Goal: Transaction & Acquisition: Purchase product/service

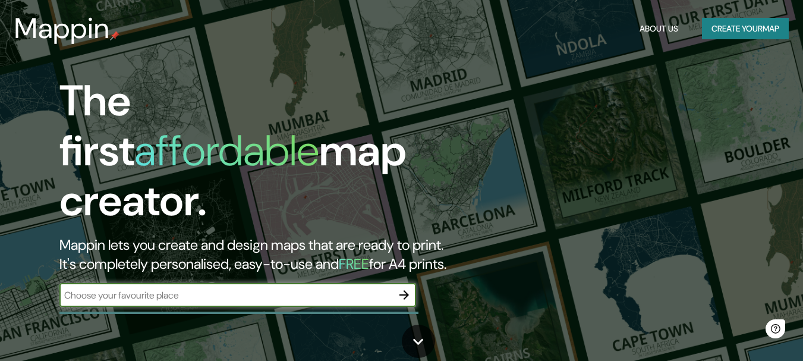
click at [233, 290] on div "​" at bounding box center [237, 295] width 356 height 24
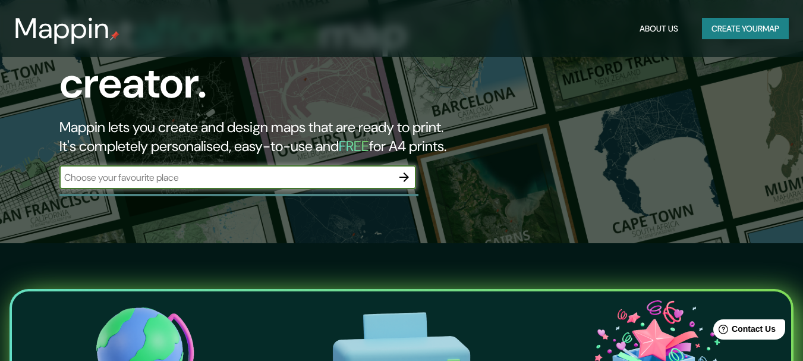
scroll to position [119, 0]
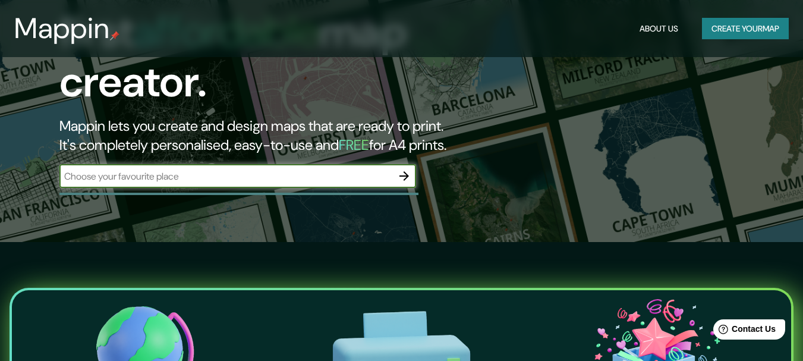
click at [237, 169] on input "text" at bounding box center [225, 176] width 333 height 14
click at [734, 33] on button "Create your map" at bounding box center [745, 29] width 87 height 22
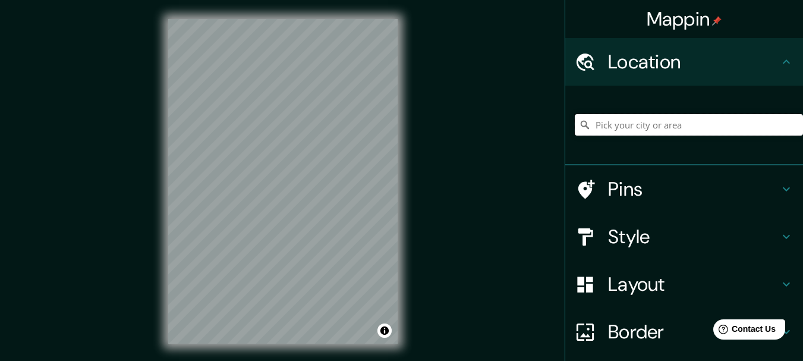
click at [652, 125] on input "Pick your city or area" at bounding box center [688, 124] width 228 height 21
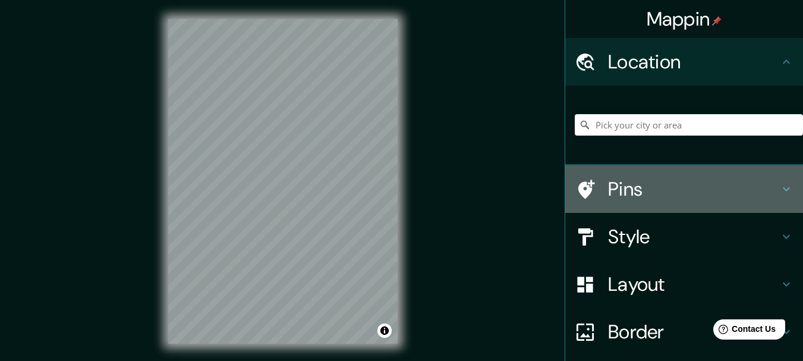
click at [646, 189] on h4 "Pins" at bounding box center [693, 189] width 171 height 24
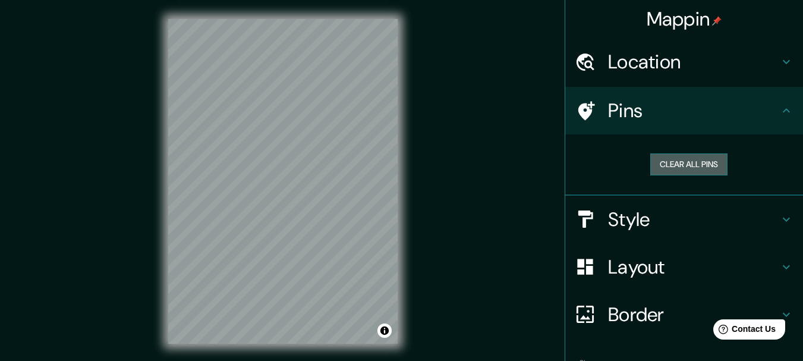
click at [662, 175] on button "Clear all pins" at bounding box center [688, 164] width 77 height 22
click at [634, 58] on h4 "Location" at bounding box center [693, 62] width 171 height 24
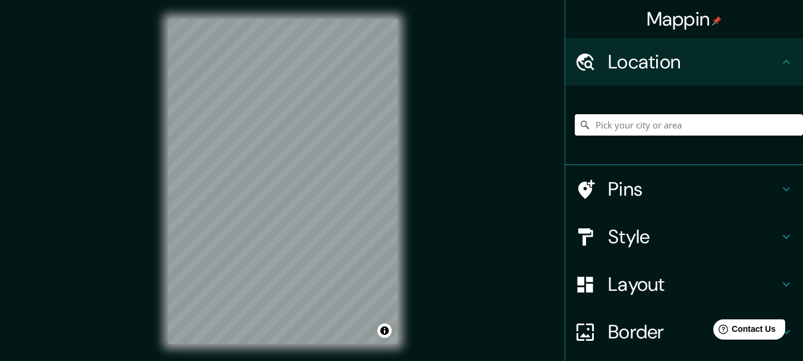
click at [638, 126] on input "Pick your city or area" at bounding box center [688, 124] width 228 height 21
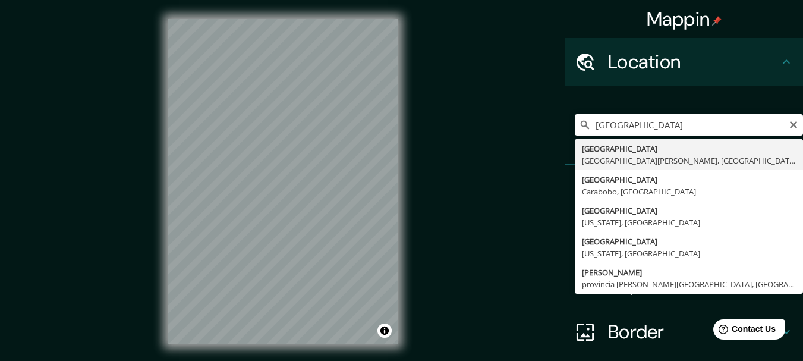
type input "València, provincia de Valencia, España"
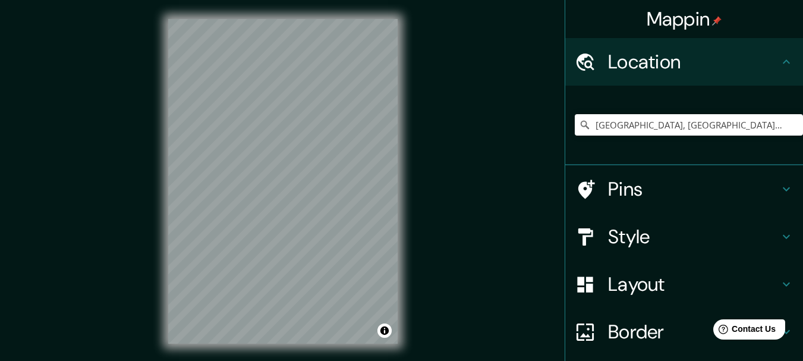
click at [629, 191] on h4 "Pins" at bounding box center [693, 189] width 171 height 24
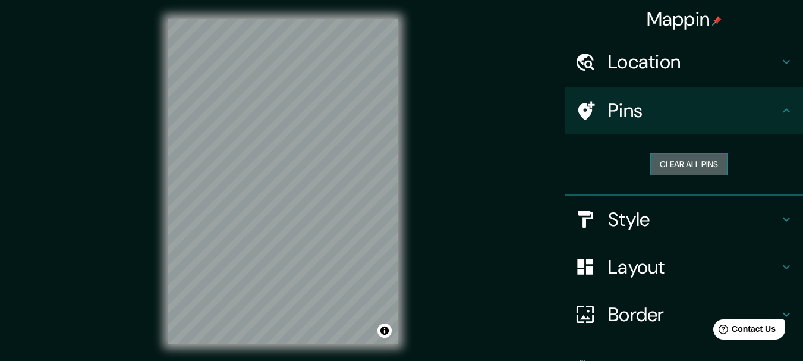
click at [661, 169] on button "Clear all pins" at bounding box center [688, 164] width 77 height 22
click at [683, 162] on button "Clear all pins" at bounding box center [688, 164] width 77 height 22
drag, startPoint x: 683, startPoint y: 162, endPoint x: 599, endPoint y: 185, distance: 87.1
click at [598, 187] on div "Clear all pins" at bounding box center [684, 164] width 238 height 61
click at [653, 169] on button "Clear all pins" at bounding box center [688, 164] width 77 height 22
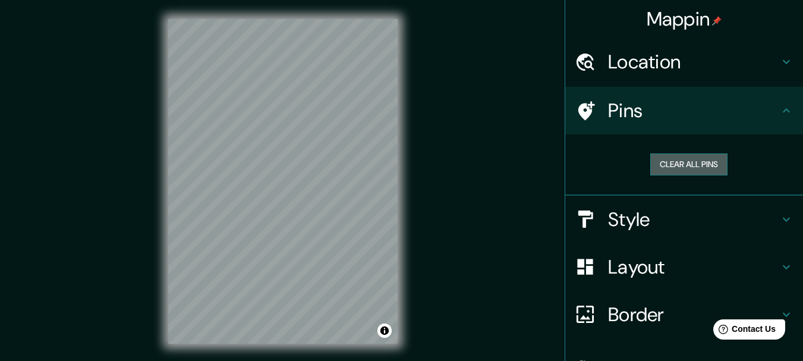
click at [653, 169] on button "Clear all pins" at bounding box center [688, 164] width 77 height 22
click at [658, 59] on h4 "Location" at bounding box center [693, 62] width 171 height 24
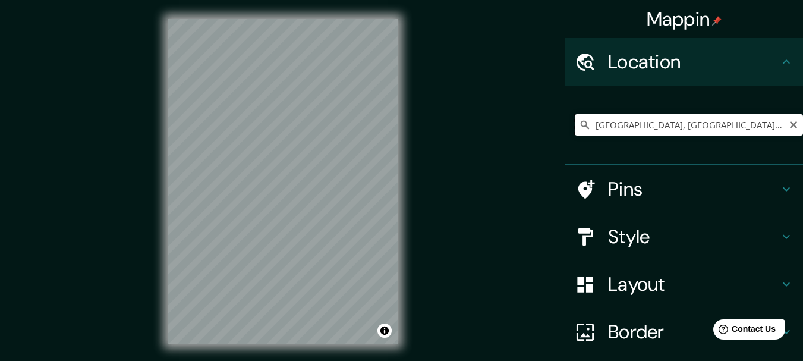
click at [641, 118] on input "València, provincia de Valencia, España" at bounding box center [688, 124] width 228 height 21
drag, startPoint x: 770, startPoint y: 124, endPoint x: 530, endPoint y: 126, distance: 240.0
click at [524, 137] on div "Mappin Location València, provincia de Valencia, España Pins Style Layout Borde…" at bounding box center [401, 190] width 803 height 381
type input "Playa, El Puig de Santa Maria, provincia de Valencia, España"
click at [789, 127] on icon "Clear" at bounding box center [792, 124] width 7 height 7
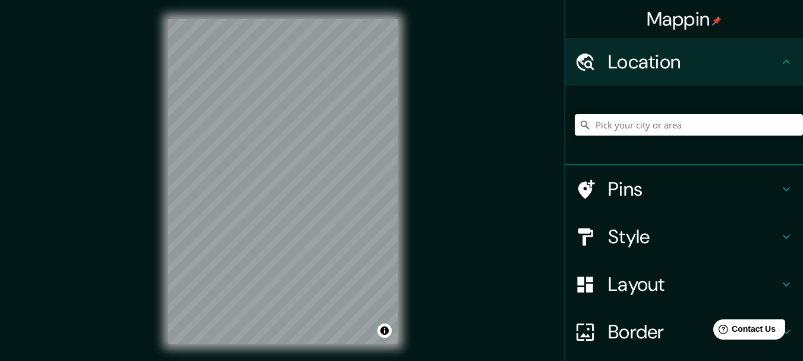
click at [318, 0] on html "Mappin Location Playa El Puig de Santa Maria, provincia de Valencia, España 460…" at bounding box center [401, 180] width 803 height 361
click at [403, 0] on html "Mappin Location Playa El Puig de Santa Maria, provincia de Valencia, España 460…" at bounding box center [401, 180] width 803 height 361
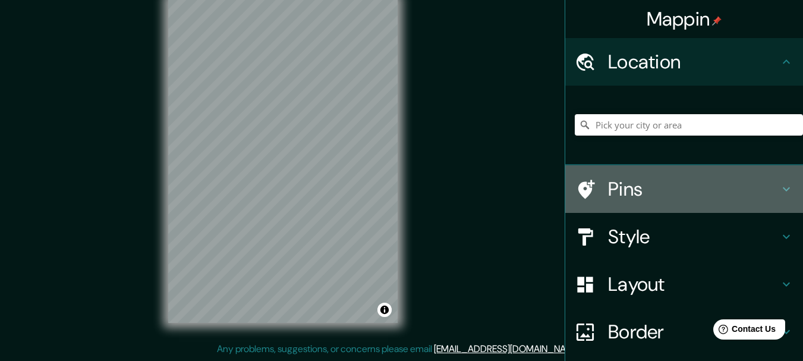
click at [641, 201] on div "Pins" at bounding box center [684, 189] width 238 height 48
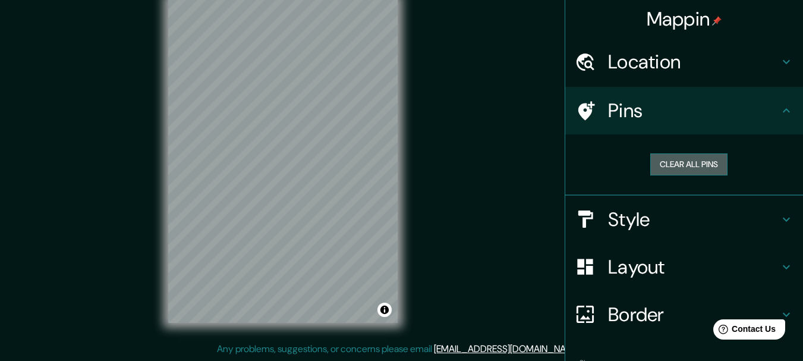
click at [677, 170] on button "Clear all pins" at bounding box center [688, 164] width 77 height 22
drag, startPoint x: 677, startPoint y: 170, endPoint x: 666, endPoint y: 168, distance: 11.0
click at [668, 168] on button "Clear all pins" at bounding box center [688, 164] width 77 height 22
click at [287, 100] on div at bounding box center [289, 100] width 10 height 10
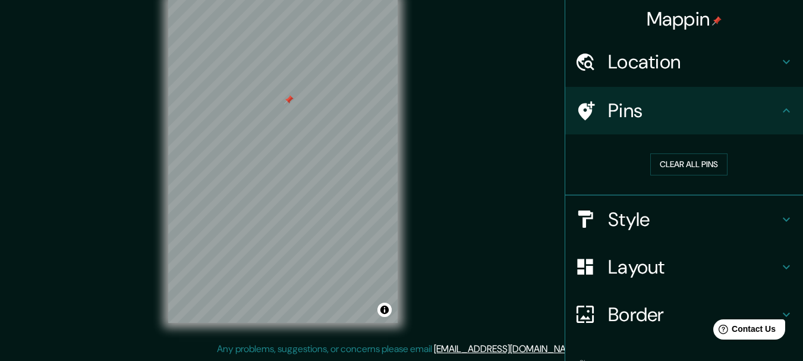
click at [287, 102] on div at bounding box center [289, 100] width 10 height 10
drag, startPoint x: 287, startPoint y: 102, endPoint x: 296, endPoint y: 112, distance: 13.9
click at [296, 112] on div at bounding box center [298, 111] width 10 height 10
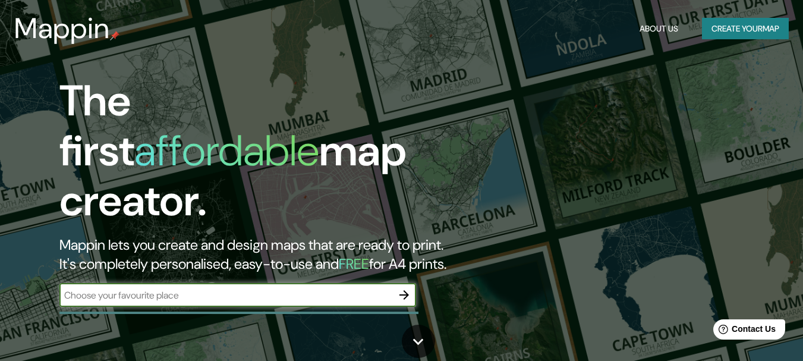
click at [769, 28] on button "Create your map" at bounding box center [745, 29] width 87 height 22
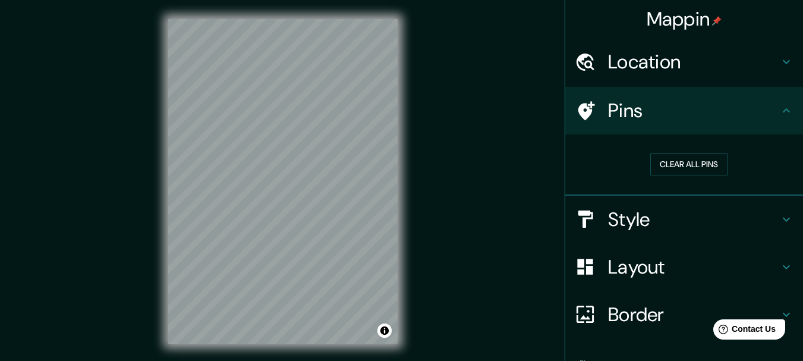
click at [690, 64] on h4 "Location" at bounding box center [693, 62] width 171 height 24
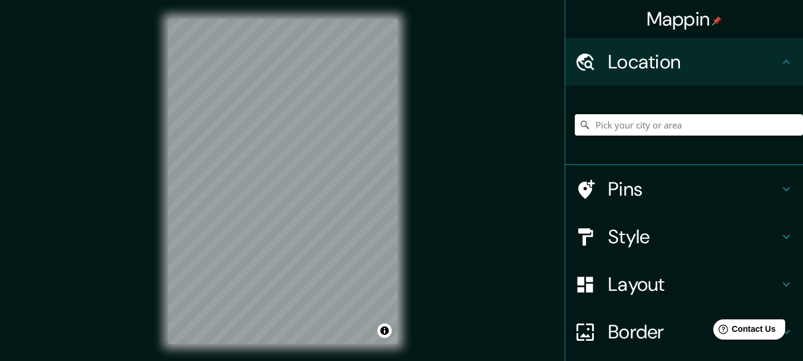
click at [681, 123] on input "Pick your city or area" at bounding box center [688, 124] width 228 height 21
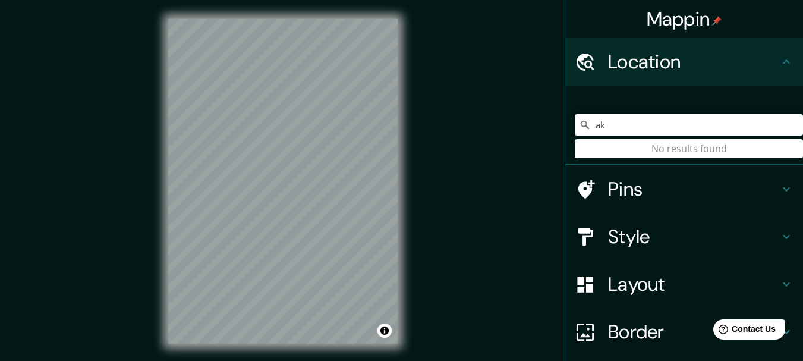
type input "a"
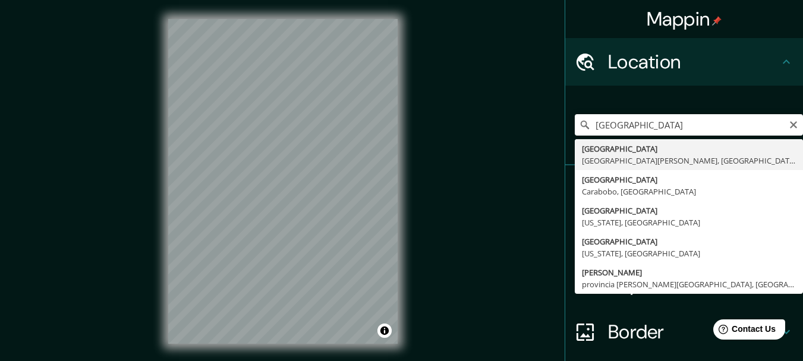
type input "València, provincia de Valencia, España"
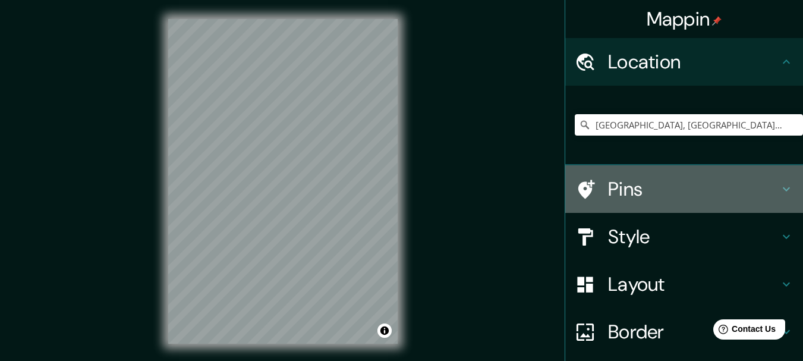
click at [618, 189] on h4 "Pins" at bounding box center [693, 189] width 171 height 24
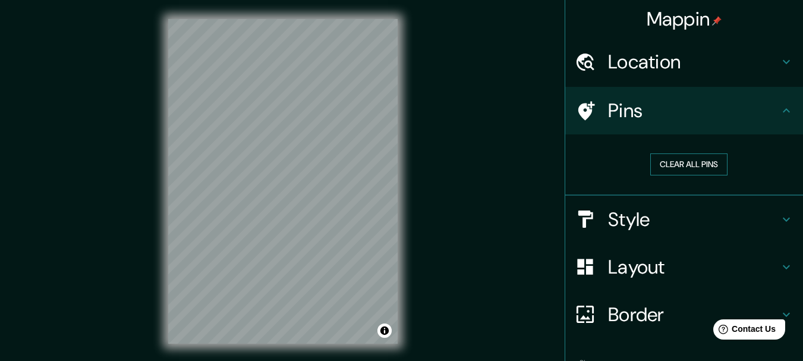
click at [655, 160] on button "Clear all pins" at bounding box center [688, 164] width 77 height 22
click at [640, 228] on h4 "Style" at bounding box center [693, 219] width 171 height 24
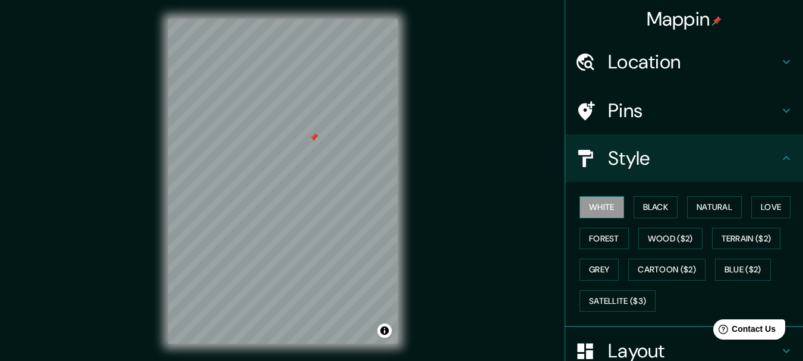
click at [603, 201] on button "White" at bounding box center [601, 207] width 45 height 22
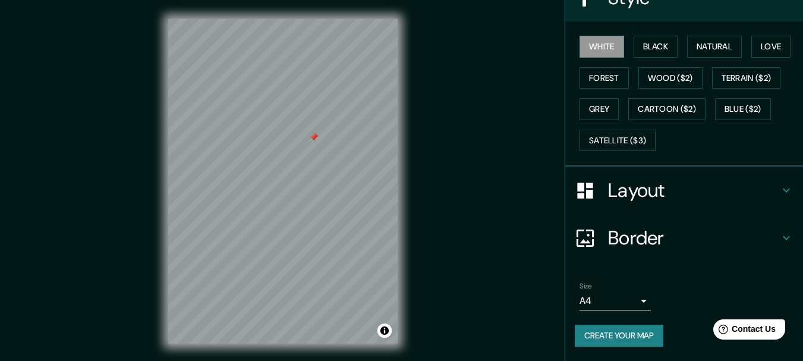
click at [641, 189] on h4 "Layout" at bounding box center [693, 190] width 171 height 24
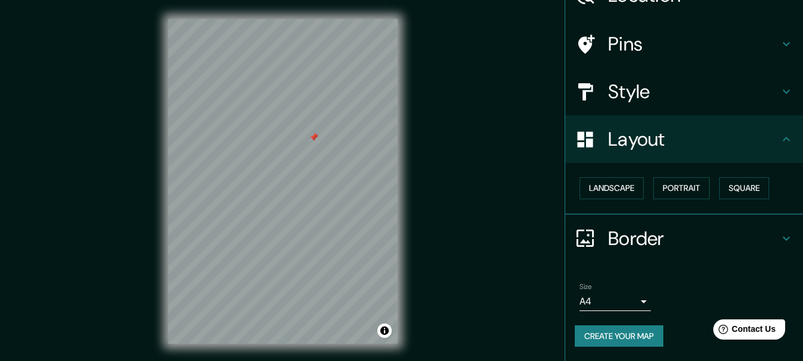
scroll to position [67, 0]
click at [627, 189] on button "Landscape" at bounding box center [611, 188] width 64 height 22
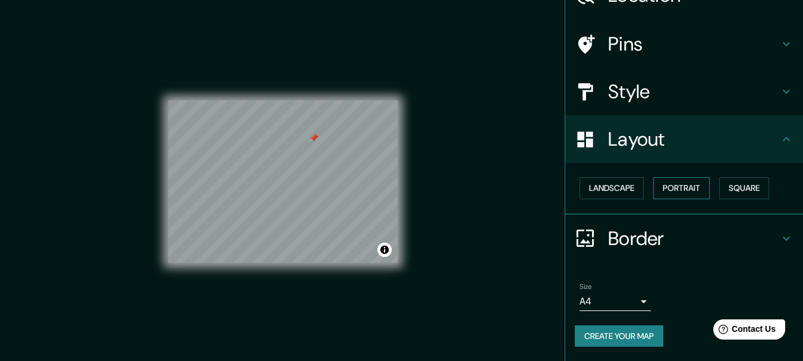
click at [674, 191] on button "Portrait" at bounding box center [681, 188] width 56 height 22
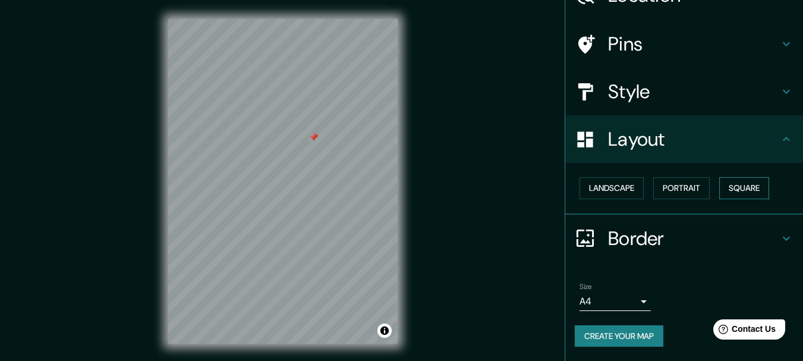
click at [734, 186] on button "Square" at bounding box center [744, 188] width 50 height 22
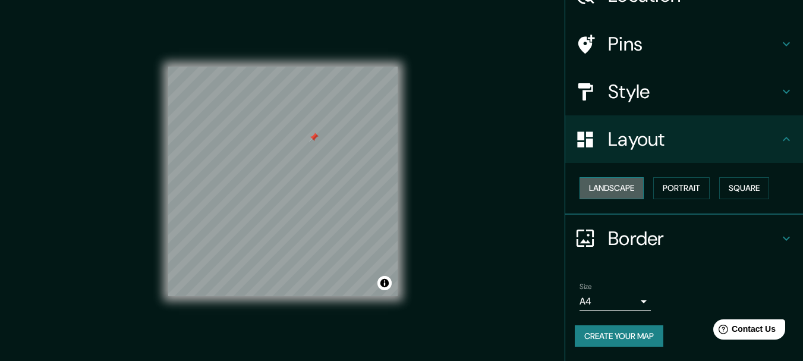
click at [614, 183] on button "Landscape" at bounding box center [611, 188] width 64 height 22
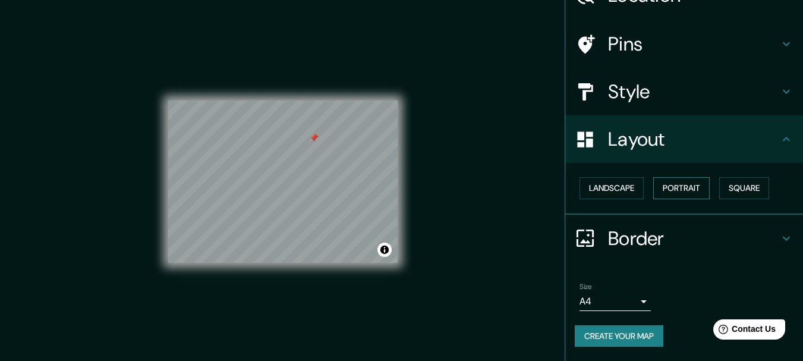
drag, startPoint x: 710, startPoint y: 185, endPoint x: 692, endPoint y: 185, distance: 18.4
click at [710, 185] on div "Landscape Portrait Square" at bounding box center [688, 187] width 228 height 31
click at [687, 185] on button "Portrait" at bounding box center [681, 188] width 56 height 22
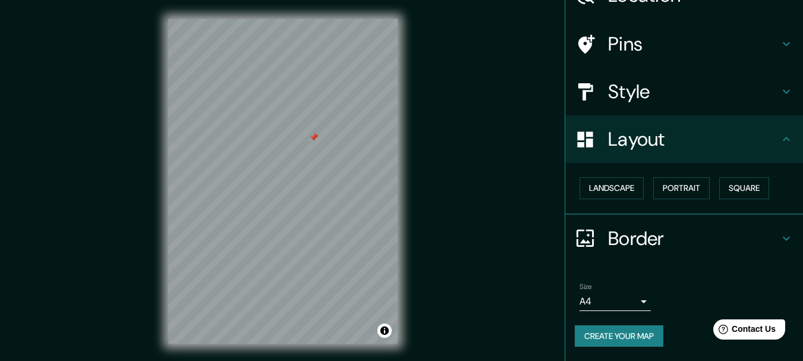
click at [655, 233] on h4 "Border" at bounding box center [693, 238] width 171 height 24
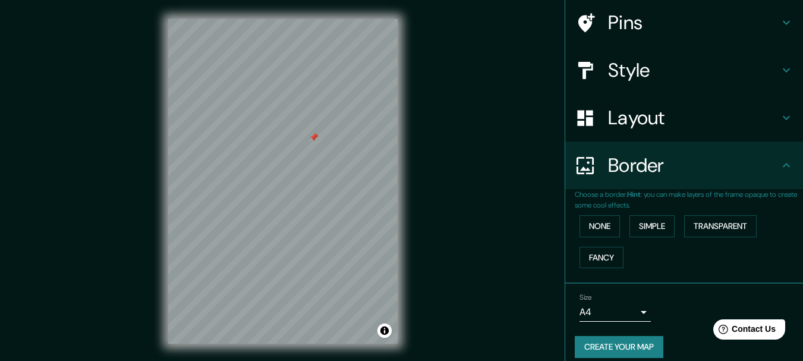
scroll to position [99, 0]
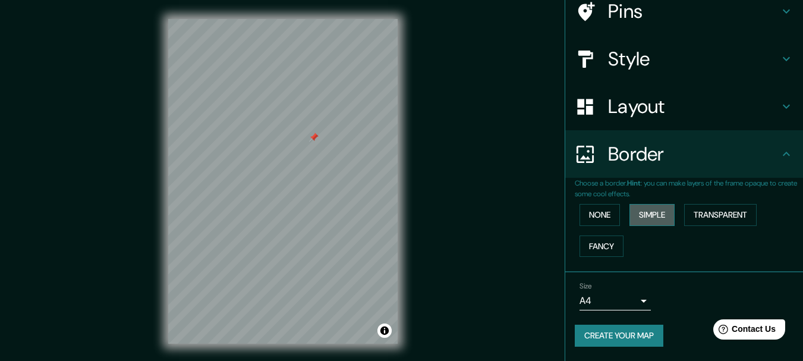
click at [634, 212] on button "Simple" at bounding box center [651, 215] width 45 height 22
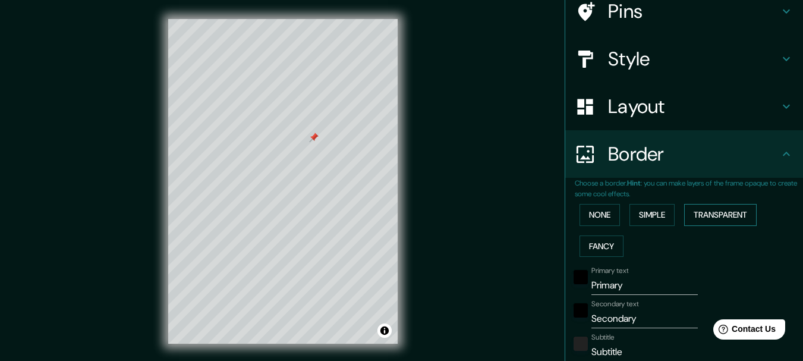
click at [694, 219] on button "Transparent" at bounding box center [720, 215] width 72 height 22
click at [608, 248] on button "Fancy" at bounding box center [601, 246] width 44 height 22
click at [585, 205] on button "None" at bounding box center [599, 215] width 40 height 22
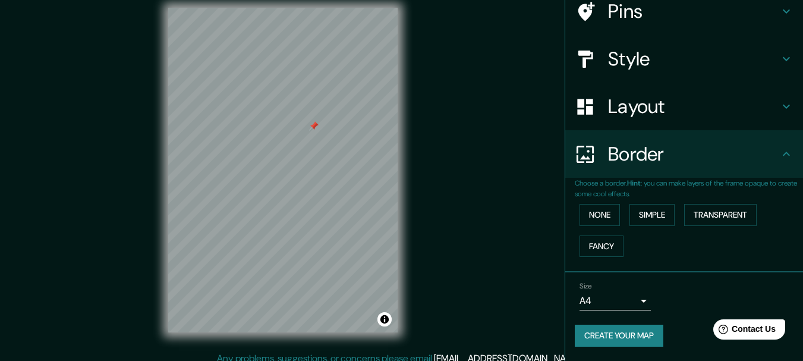
scroll to position [21, 0]
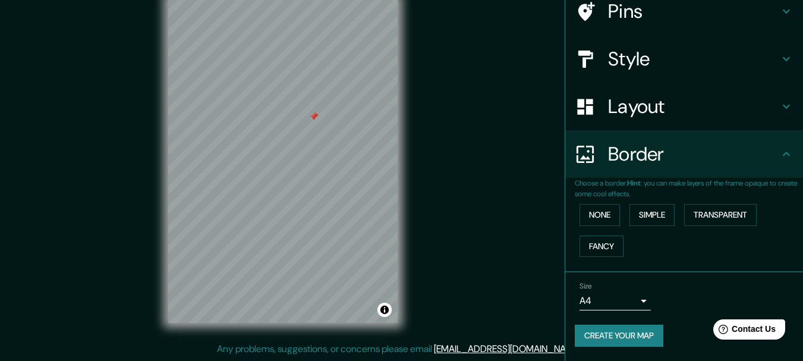
click at [593, 337] on button "Create your map" at bounding box center [618, 335] width 89 height 22
click at [603, 330] on button "Create your map" at bounding box center [618, 335] width 89 height 22
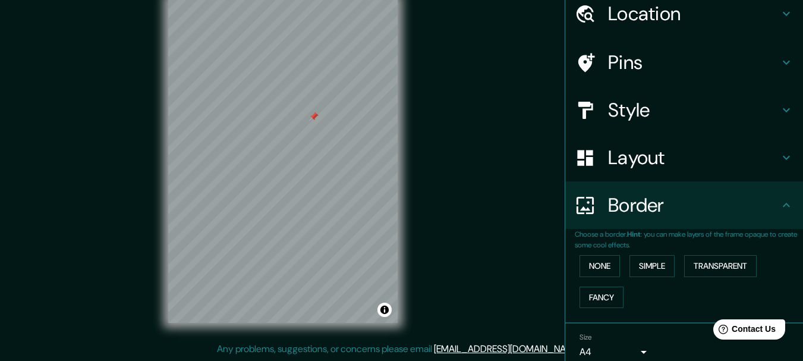
scroll to position [99, 0]
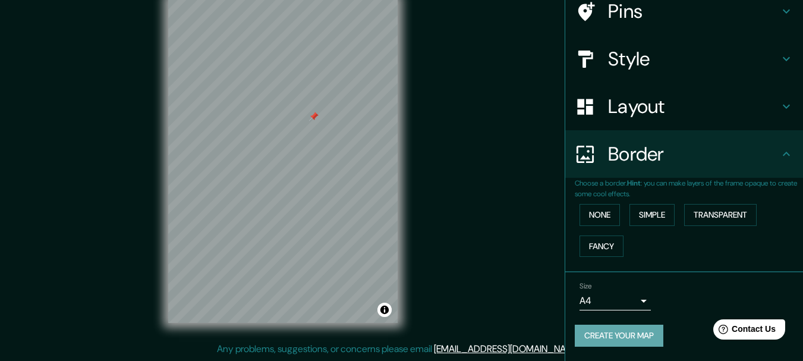
click at [608, 332] on button "Create your map" at bounding box center [618, 335] width 89 height 22
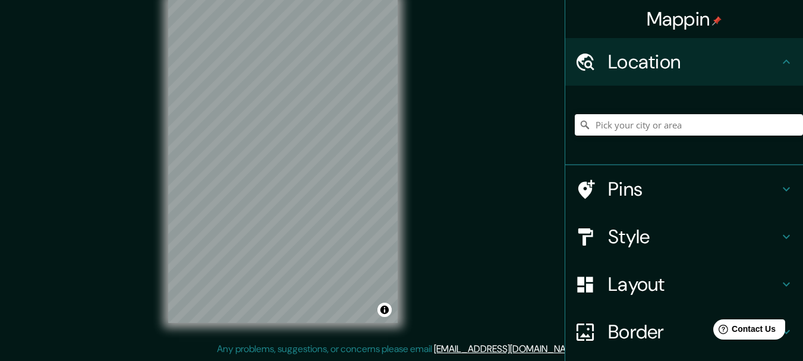
drag, startPoint x: 161, startPoint y: 261, endPoint x: 422, endPoint y: 175, distance: 275.4
click at [422, 175] on div "Mappin Location Pins Style Layout Border Choose a border. Hint : you can make l…" at bounding box center [401, 169] width 803 height 381
click at [608, 189] on h4 "Pins" at bounding box center [693, 189] width 171 height 24
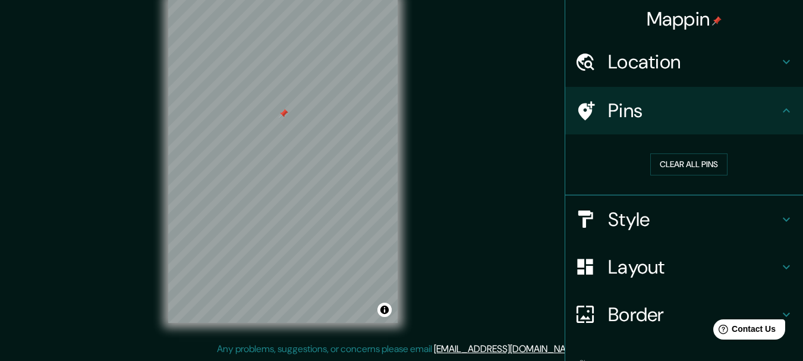
drag, startPoint x: 404, startPoint y: 248, endPoint x: 508, endPoint y: 130, distance: 157.9
click at [508, 130] on div "Mappin Location Pins Clear all pins Style Layout Border Choose a border. Hint :…" at bounding box center [401, 169] width 803 height 381
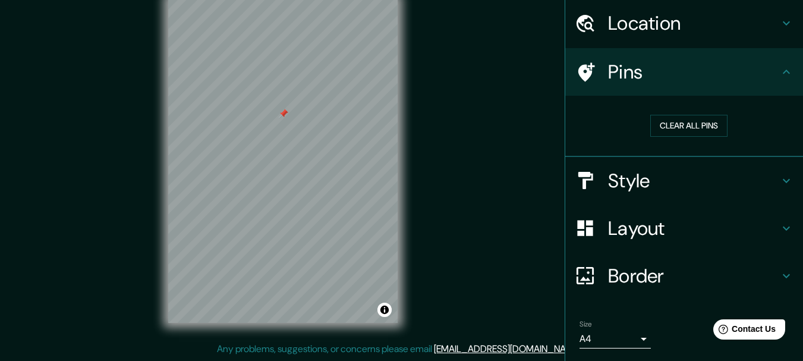
scroll to position [76, 0]
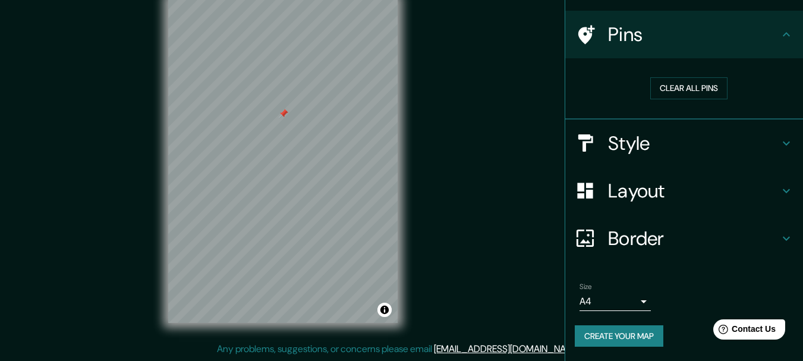
click at [621, 339] on button "Create your map" at bounding box center [618, 336] width 89 height 22
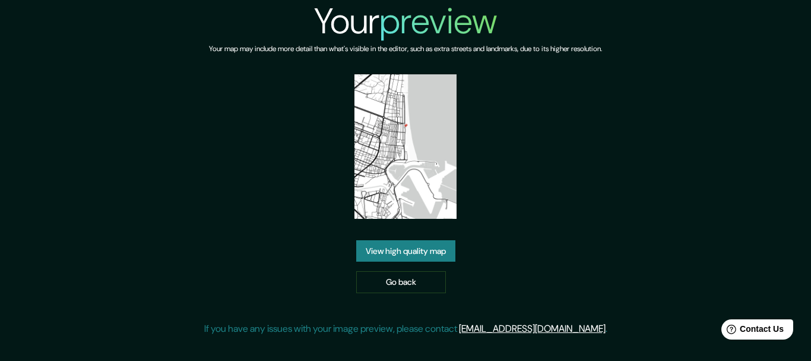
click at [439, 248] on link "View high quality map" at bounding box center [405, 251] width 99 height 22
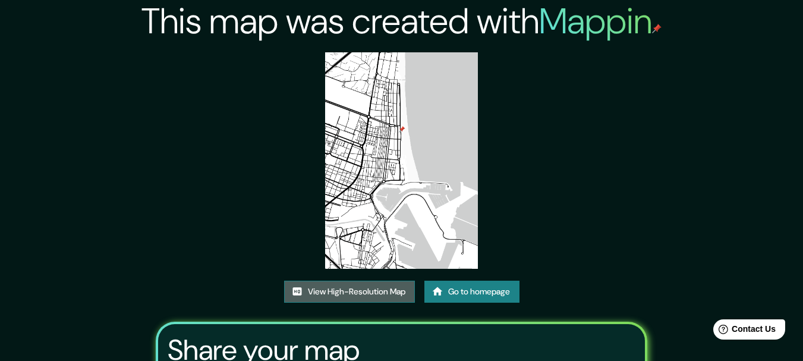
click at [364, 286] on link "View High-Resolution Map" at bounding box center [349, 291] width 131 height 22
